Goal: Task Accomplishment & Management: Manage account settings

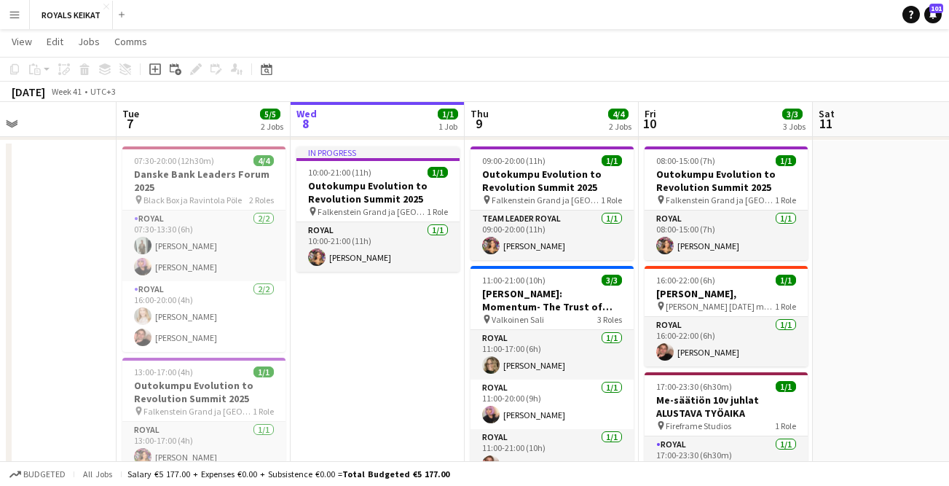
scroll to position [0, 576]
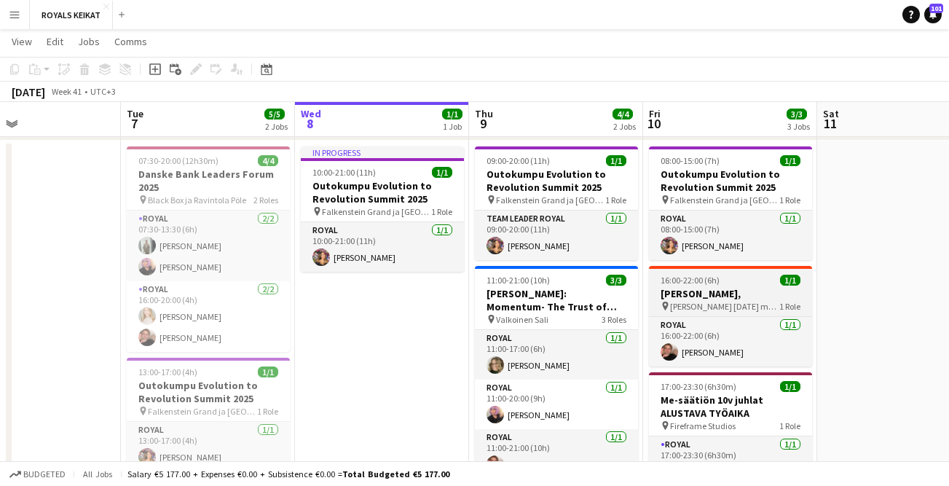
click at [727, 291] on h3 "[PERSON_NAME]," at bounding box center [730, 293] width 163 height 13
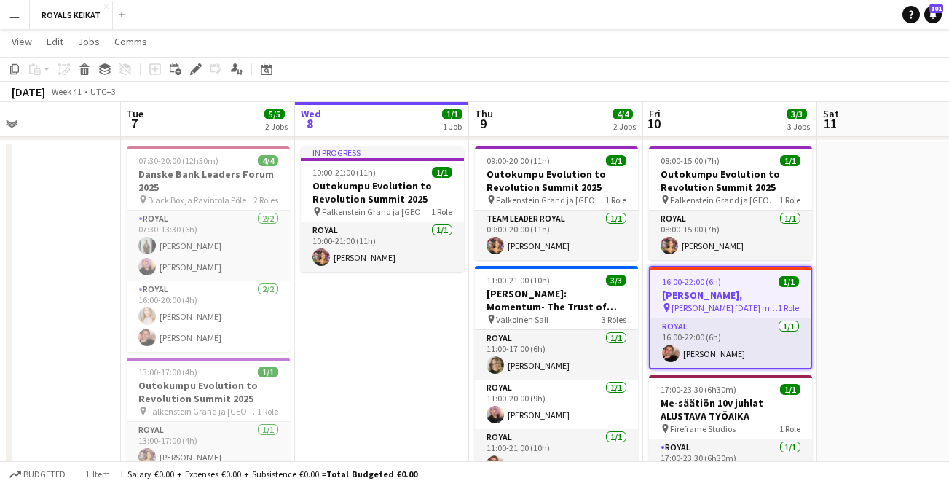
click at [727, 291] on h3 "[PERSON_NAME]," at bounding box center [731, 295] width 160 height 13
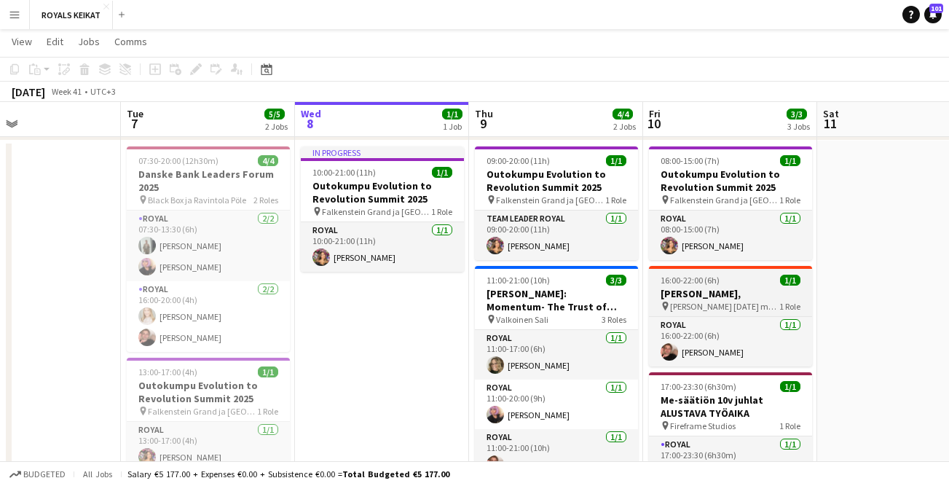
click at [727, 291] on h3 "[PERSON_NAME]," at bounding box center [730, 293] width 163 height 13
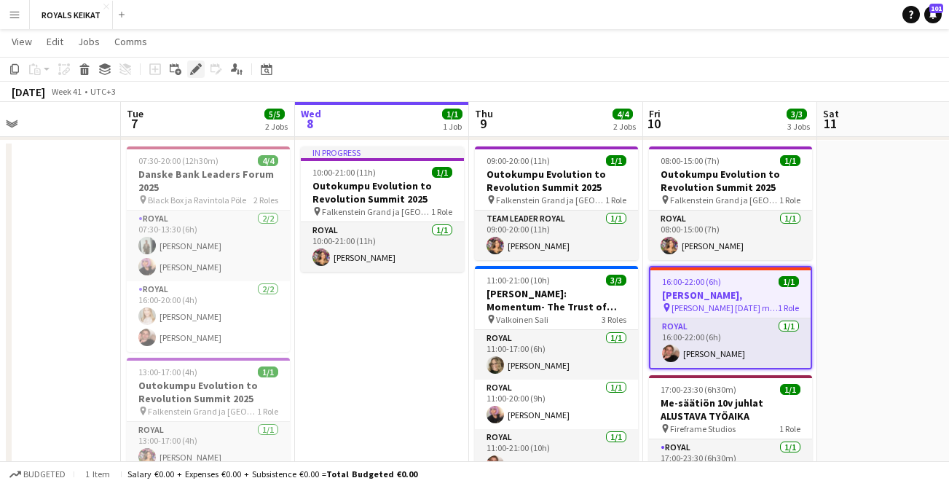
click at [199, 67] on icon at bounding box center [196, 70] width 8 height 8
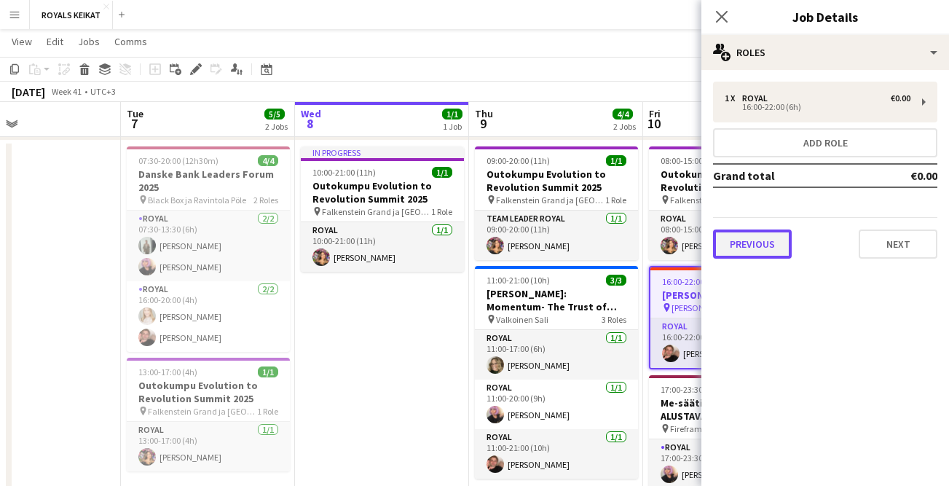
click at [750, 244] on button "Previous" at bounding box center [752, 244] width 79 height 29
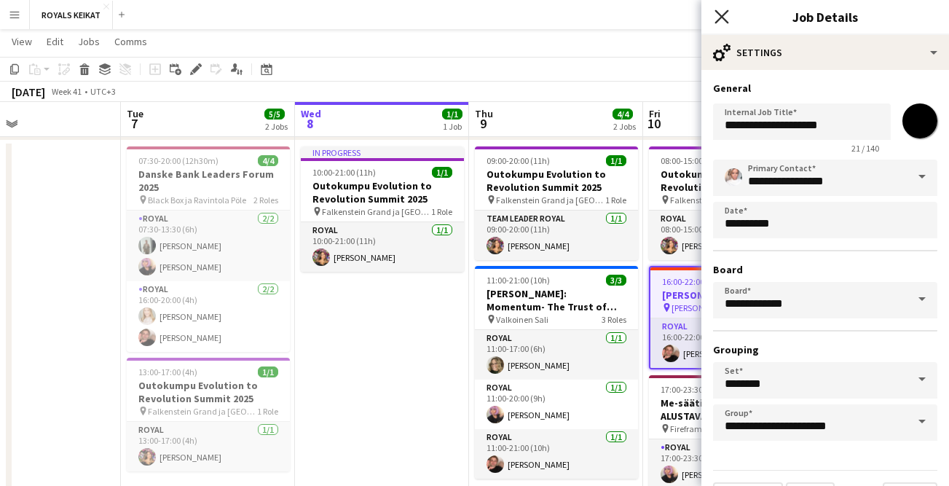
click at [718, 10] on icon "Close pop-in" at bounding box center [722, 16] width 14 height 14
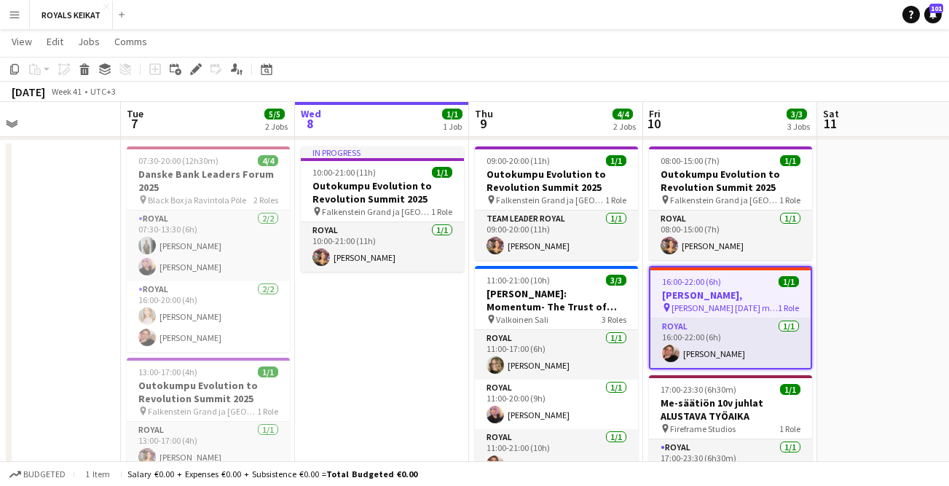
click at [54, 294] on app-date-cell at bounding box center [34, 380] width 174 height 479
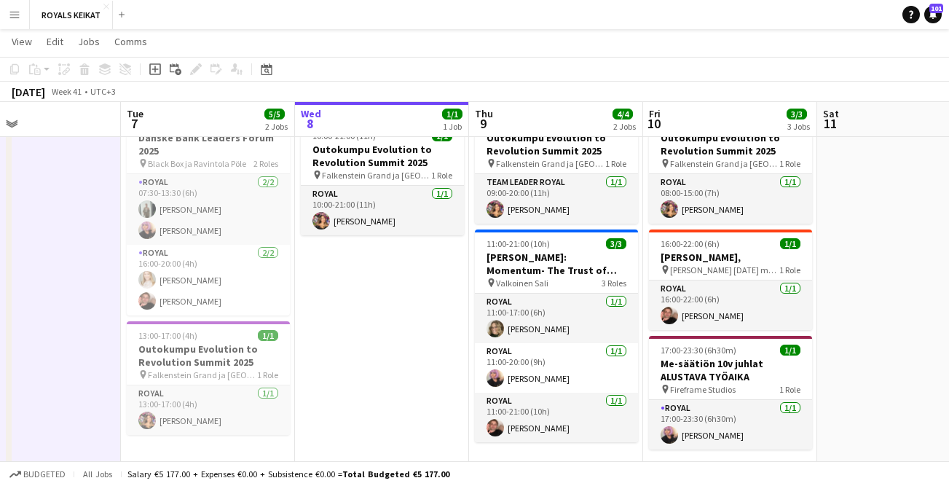
scroll to position [0, 0]
